Goal: Navigation & Orientation: Find specific page/section

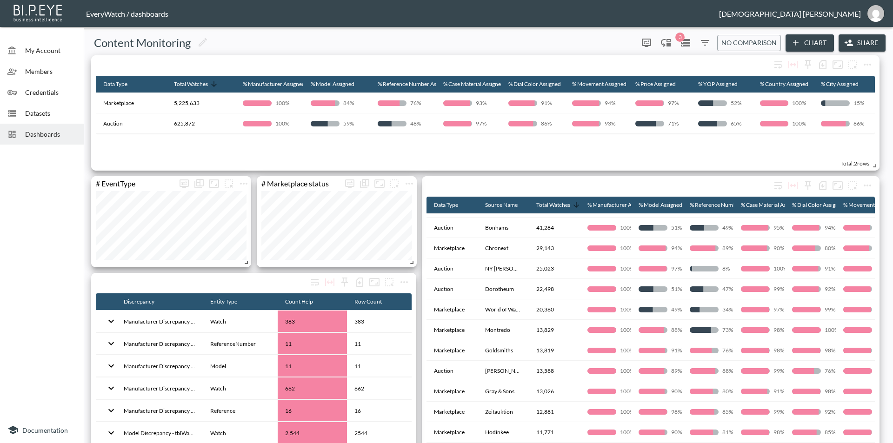
click at [34, 128] on div "Dashboards" at bounding box center [42, 134] width 84 height 21
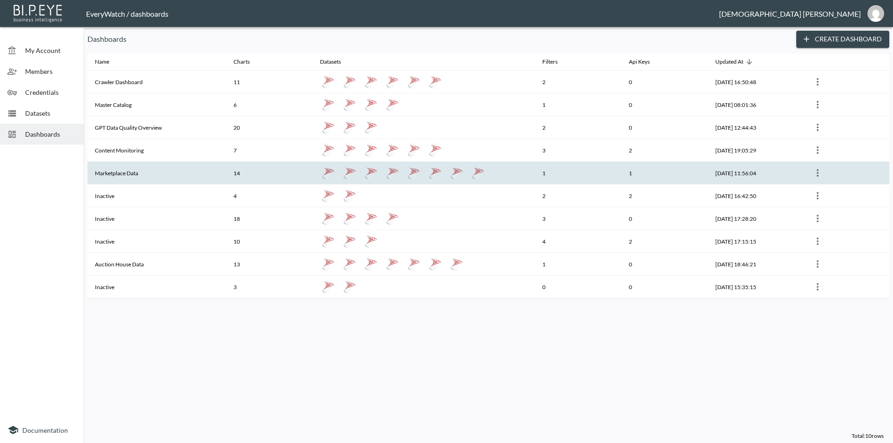
click at [184, 172] on th "Marketplace Data" at bounding box center [156, 173] width 139 height 23
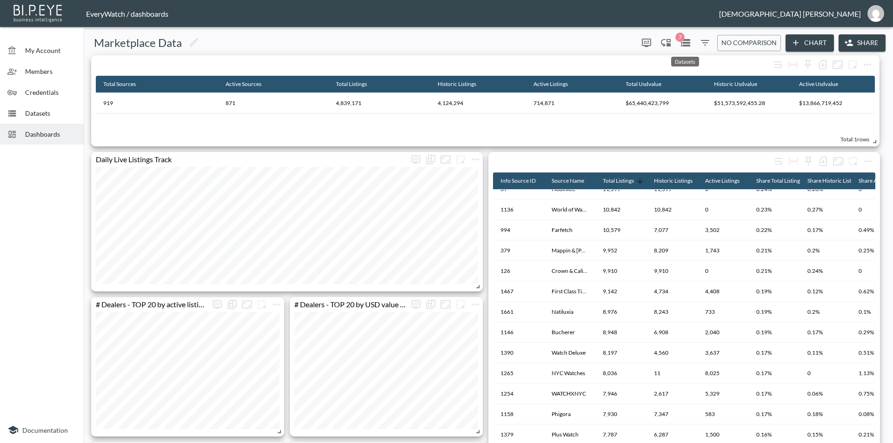
click at [683, 42] on icon "Datasets" at bounding box center [685, 42] width 11 height 11
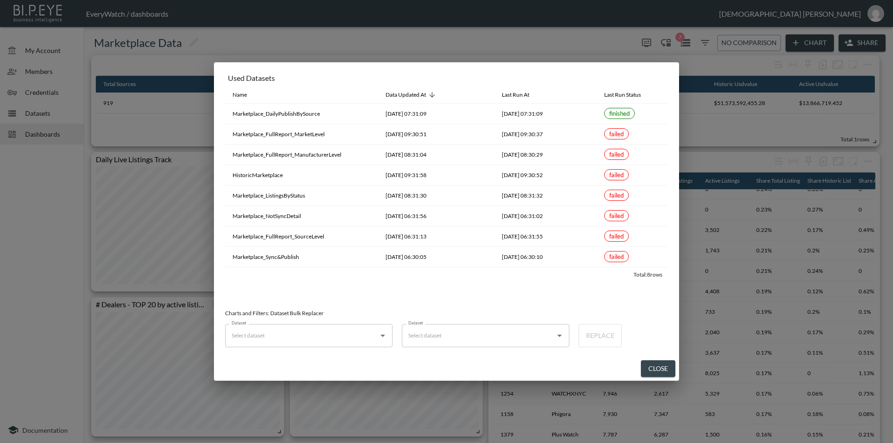
click at [663, 368] on button "Close" at bounding box center [658, 369] width 34 height 17
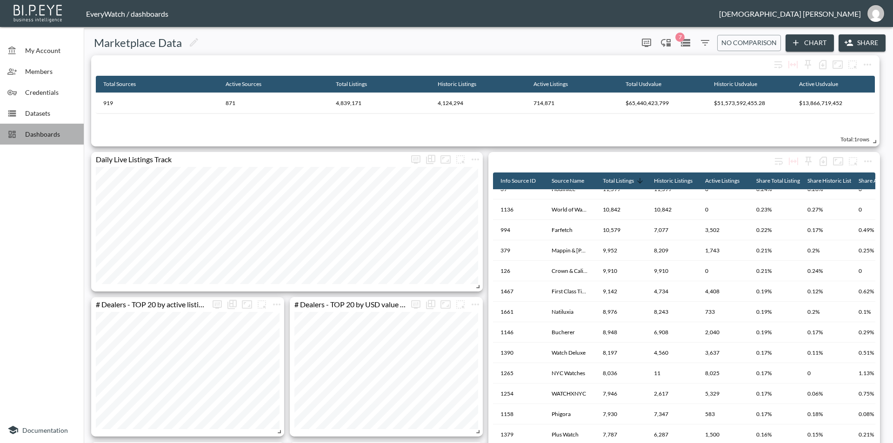
click at [43, 135] on span "Dashboards" at bounding box center [50, 134] width 51 height 10
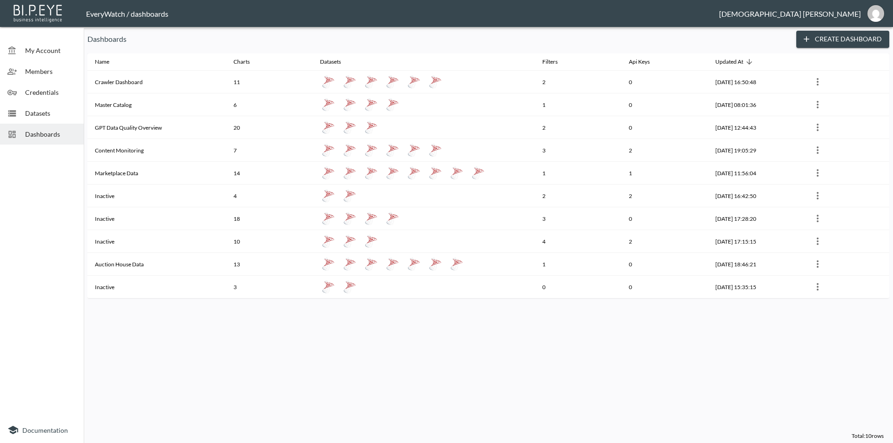
click at [45, 121] on div "Datasets" at bounding box center [42, 113] width 84 height 21
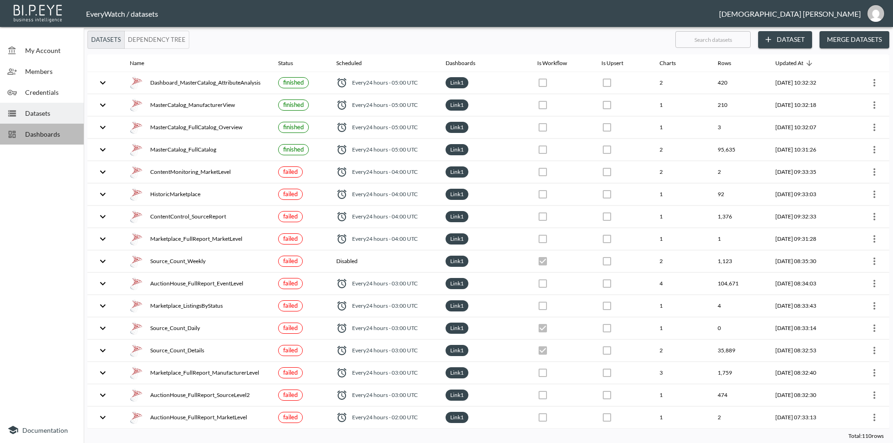
click at [32, 132] on span "Dashboards" at bounding box center [50, 134] width 51 height 10
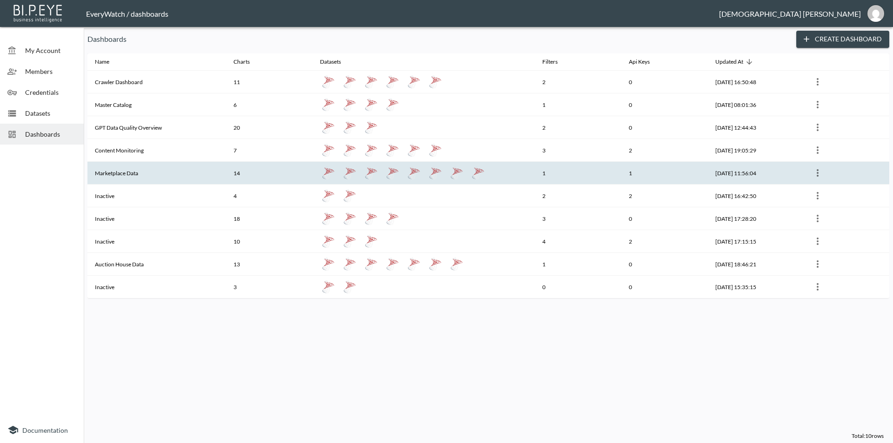
click at [148, 174] on th "Marketplace Data" at bounding box center [156, 173] width 139 height 23
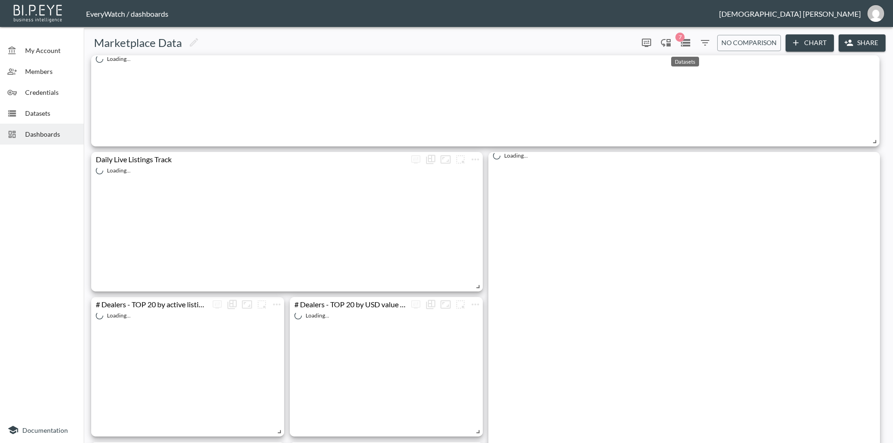
click at [686, 41] on icon "Datasets" at bounding box center [685, 42] width 11 height 11
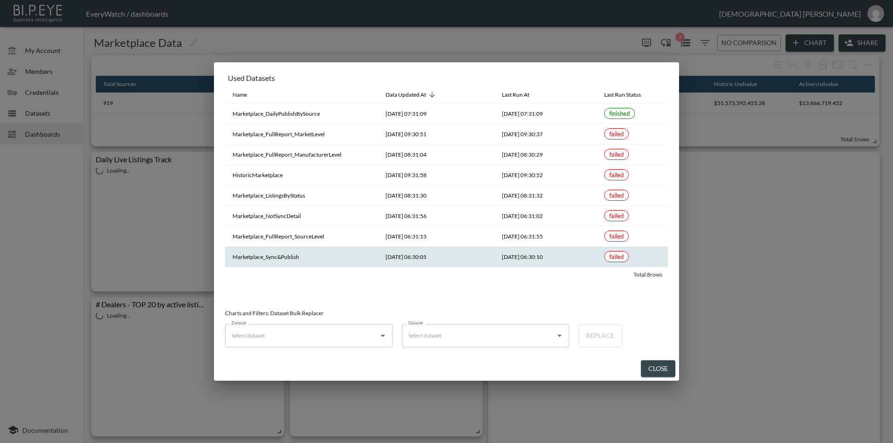
click at [553, 260] on th "[DATE] 06:30:10" at bounding box center [546, 257] width 102 height 20
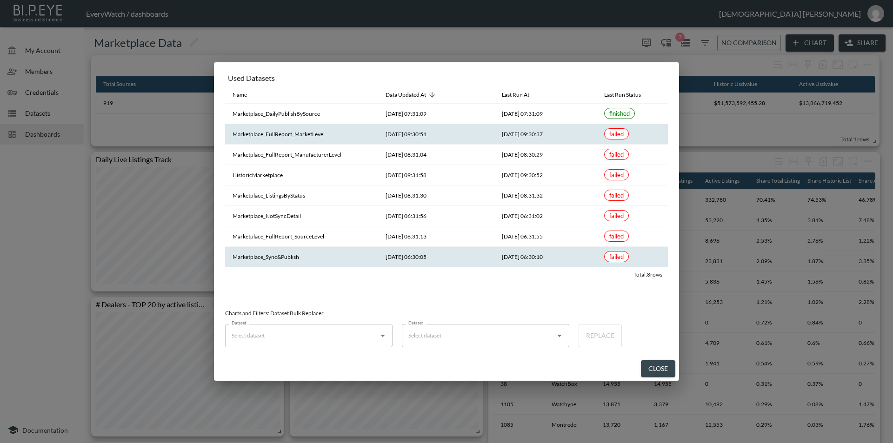
click at [456, 127] on th "[DATE] 09:30:51" at bounding box center [436, 134] width 116 height 20
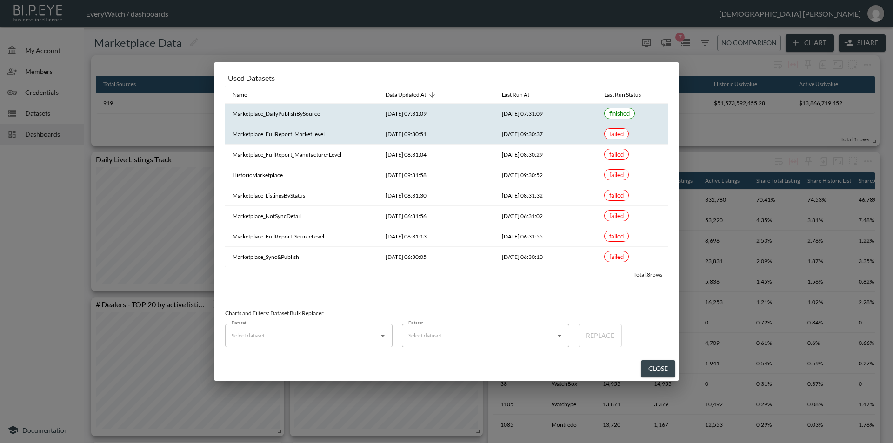
click at [456, 111] on th "[DATE] 07:31:09" at bounding box center [436, 114] width 116 height 20
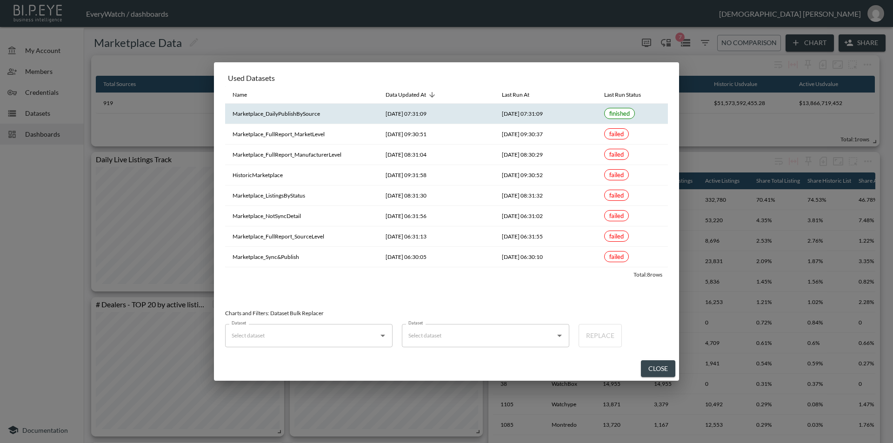
click at [671, 369] on button "Close" at bounding box center [658, 369] width 34 height 17
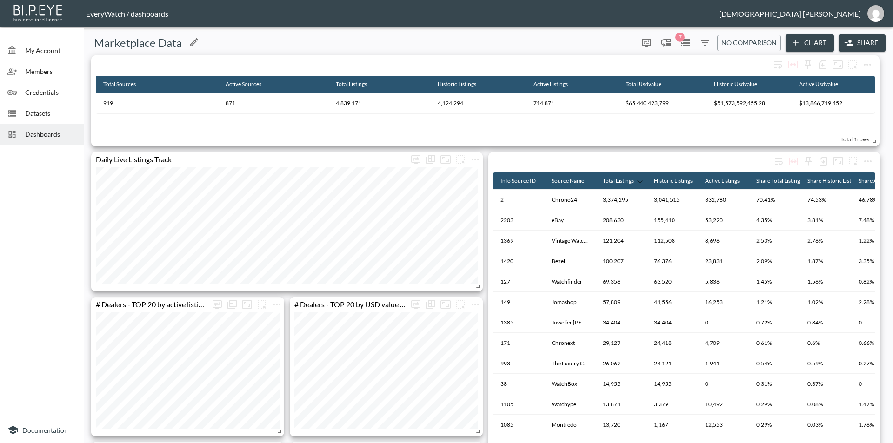
click at [352, 46] on div "Marketplace Data" at bounding box center [360, 42] width 547 height 15
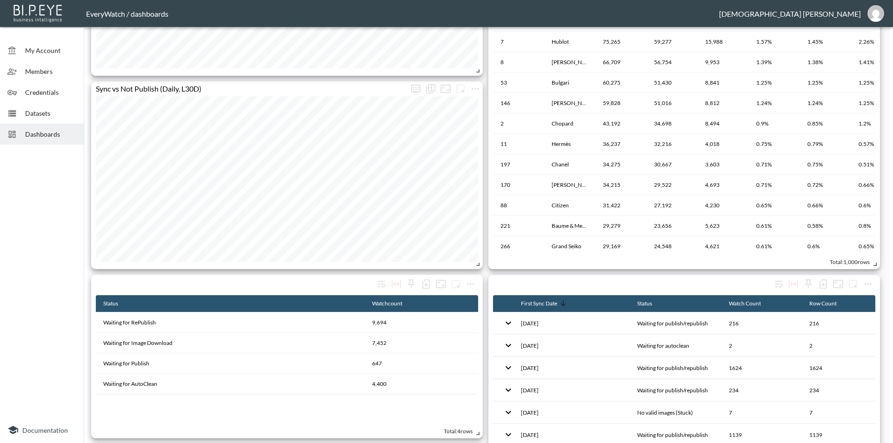
scroll to position [871, 0]
